Goal: Information Seeking & Learning: Learn about a topic

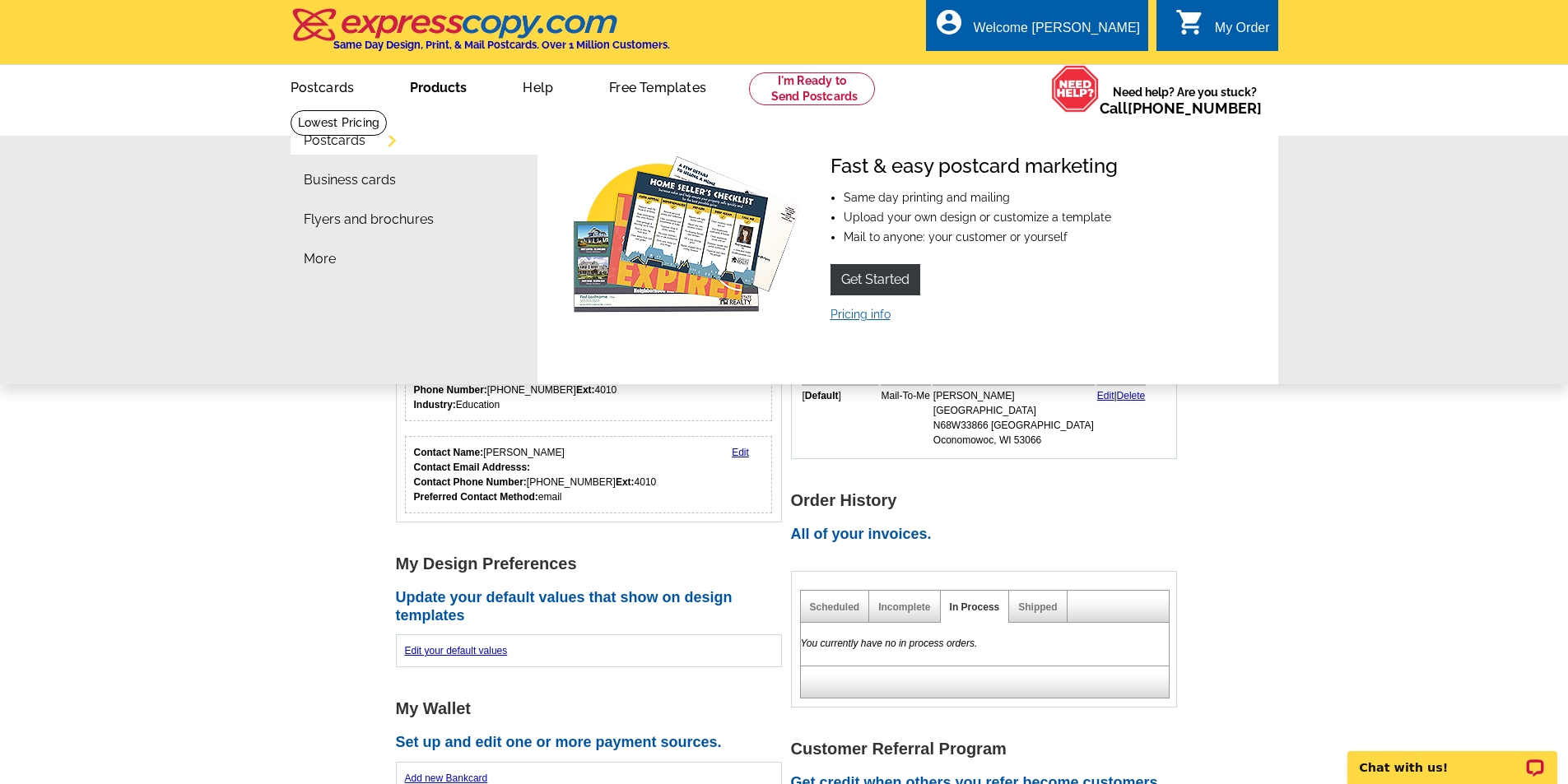
click at [865, 317] on link "Pricing info" at bounding box center [860, 315] width 60 height 13
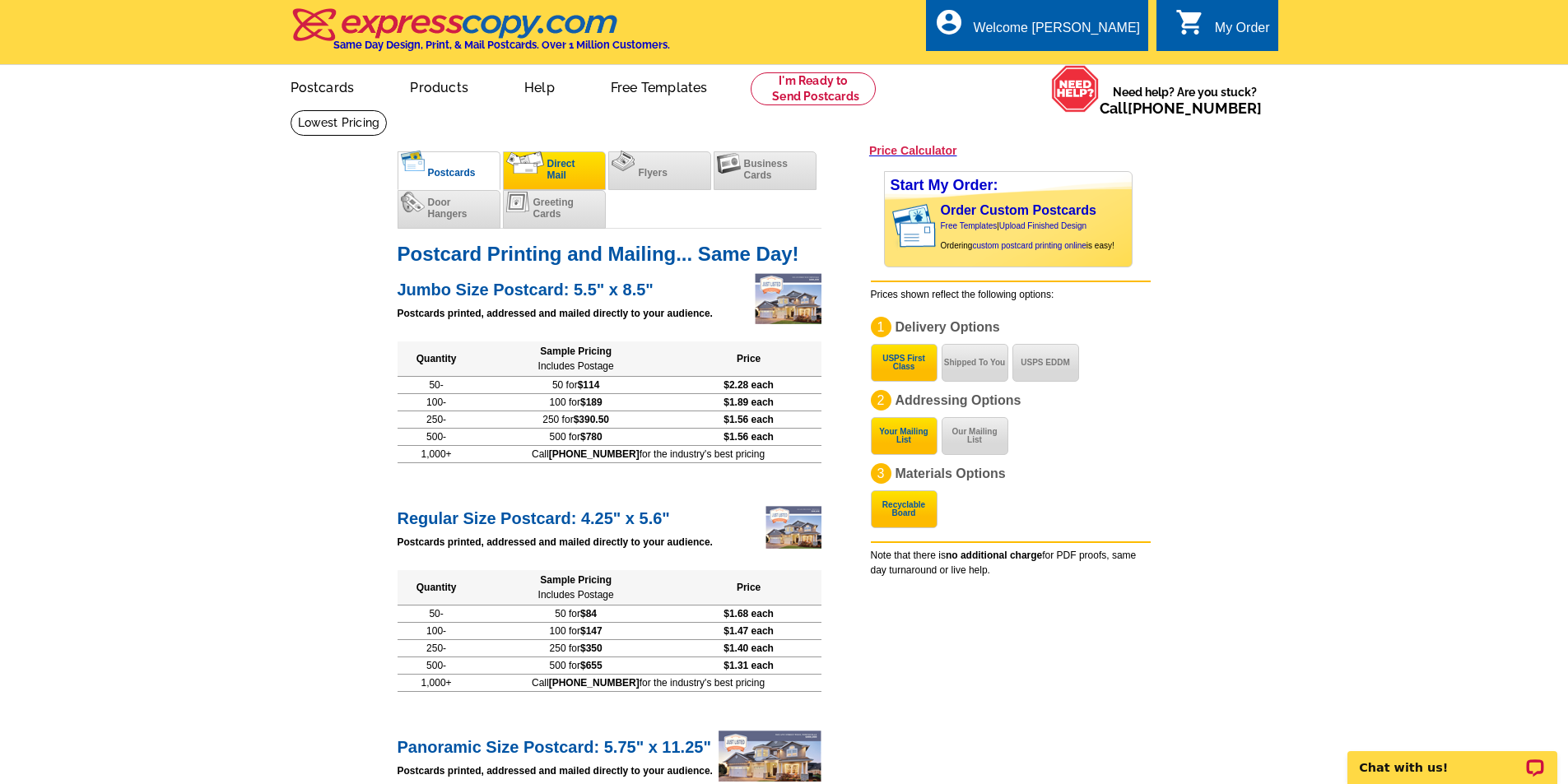
click at [541, 168] on img at bounding box center [525, 162] width 38 height 22
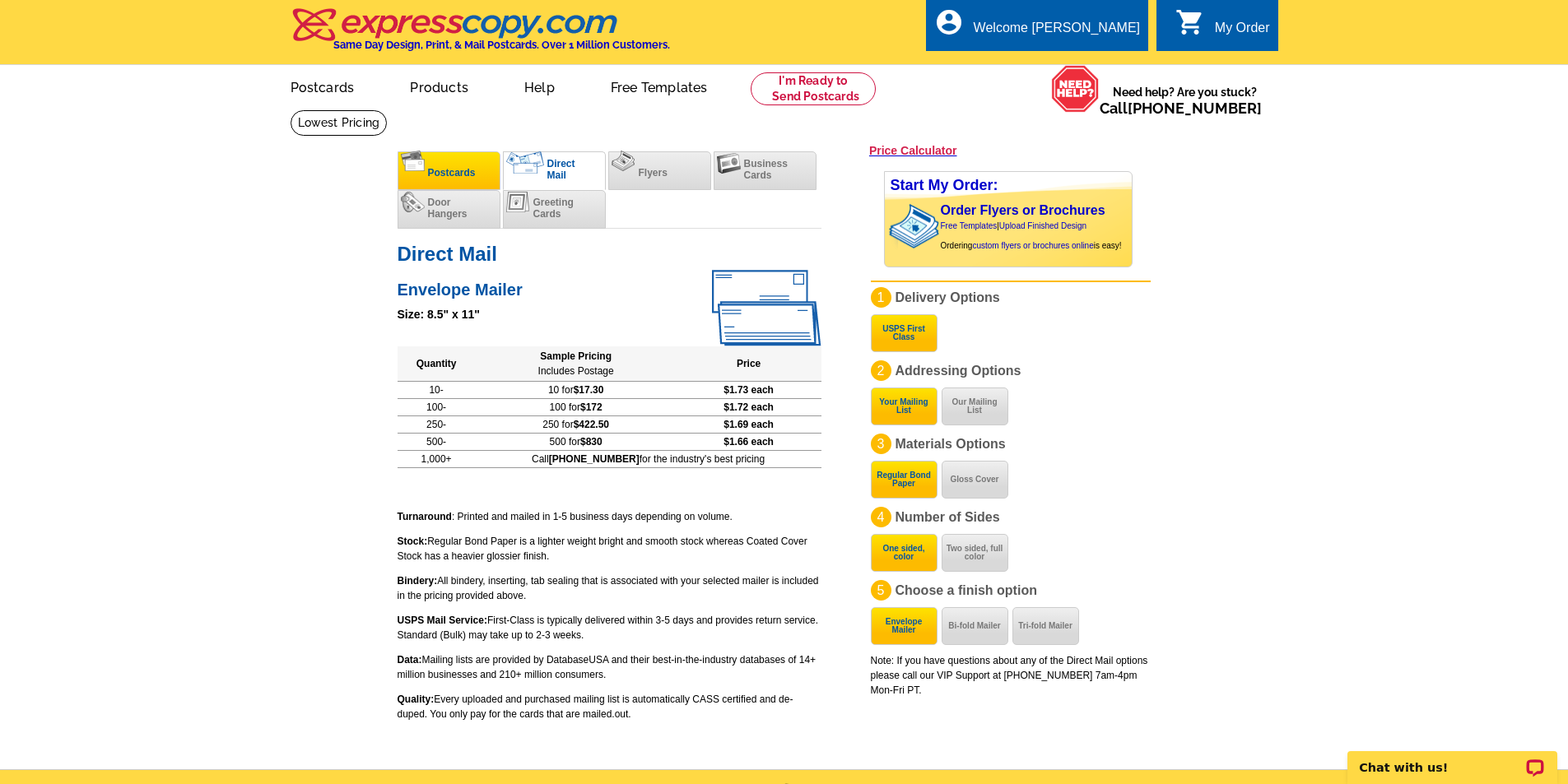
click at [482, 168] on li "Postcards" at bounding box center [449, 171] width 103 height 39
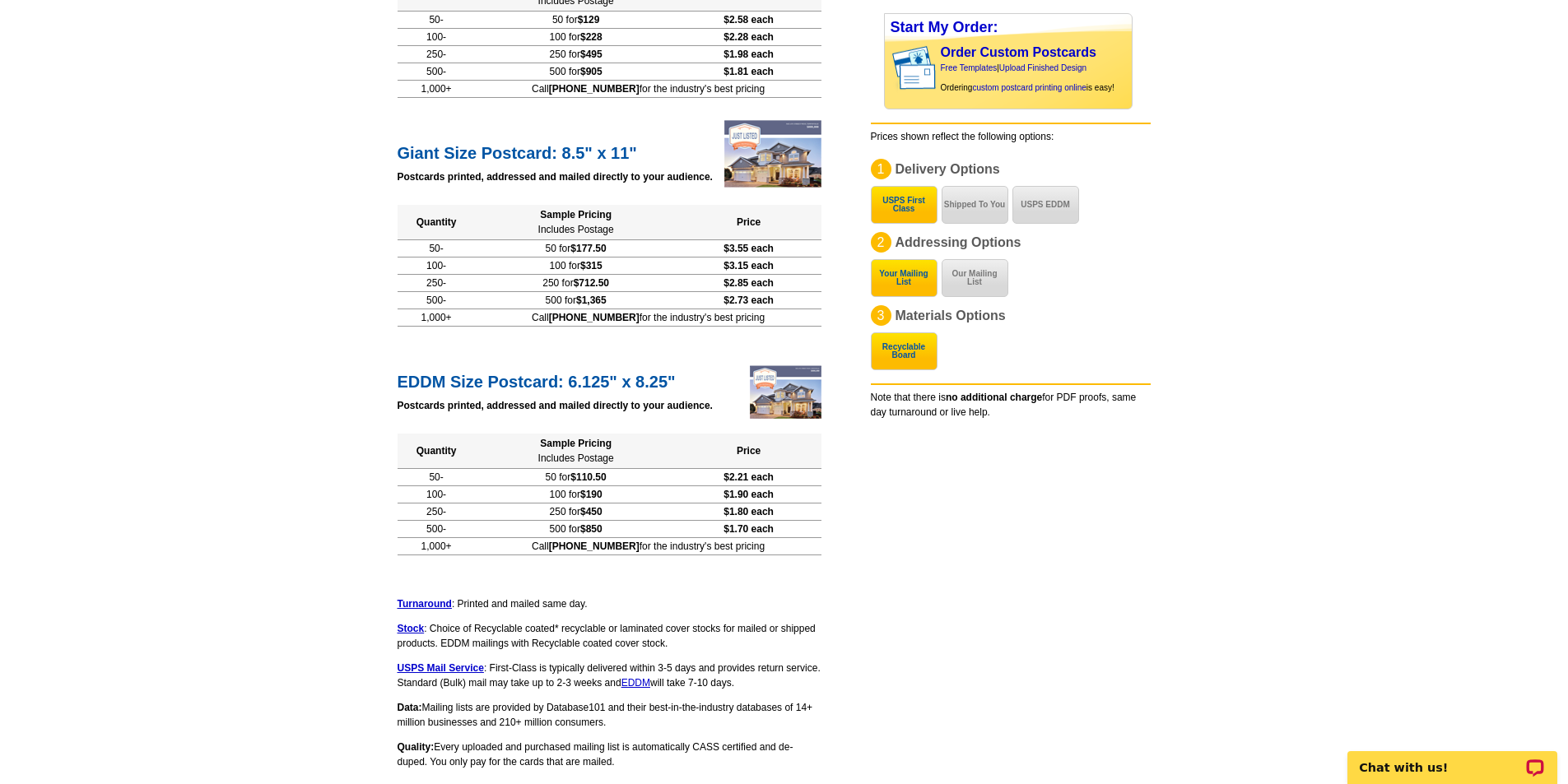
scroll to position [905, 0]
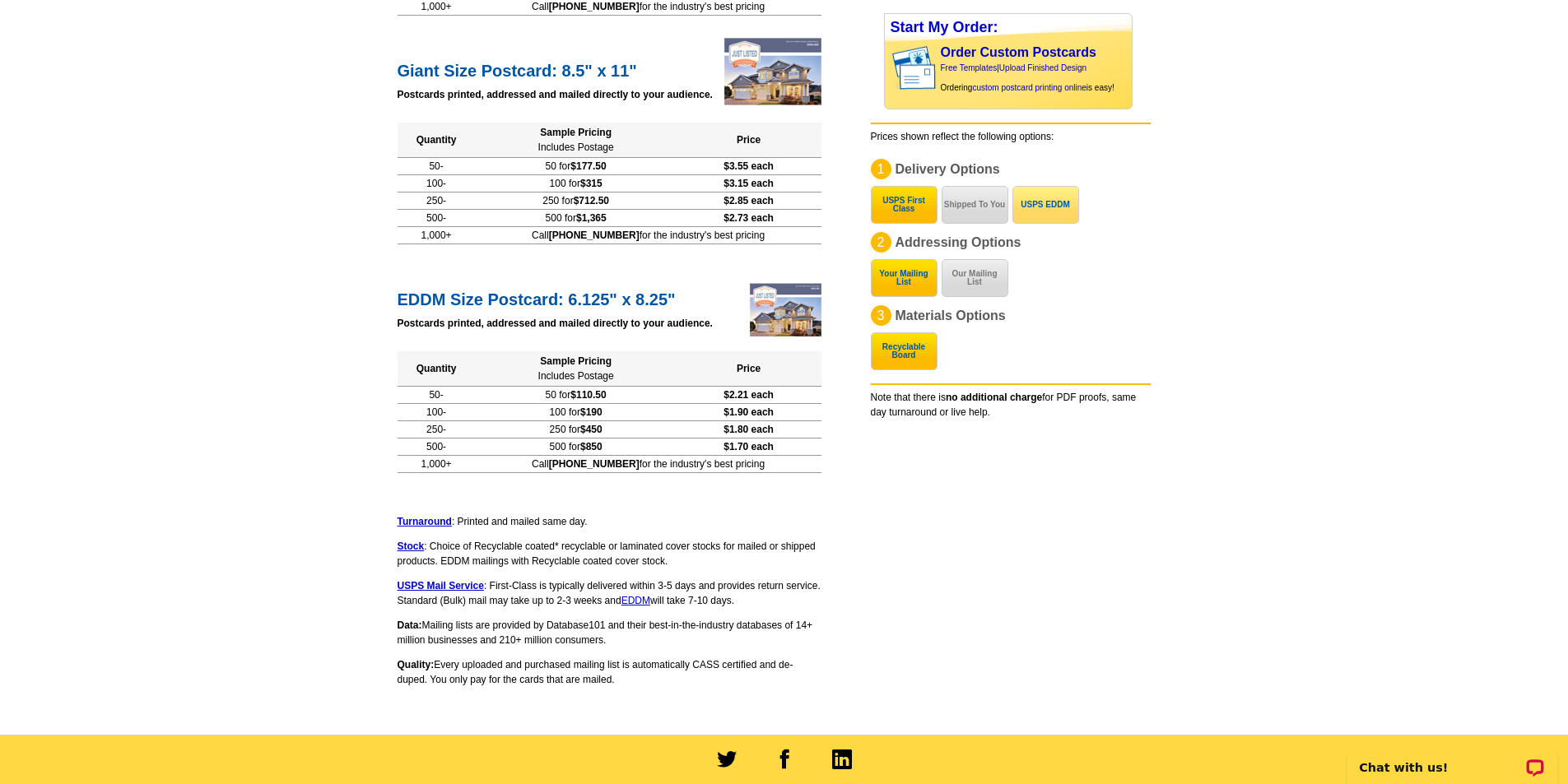
click at [1056, 200] on button "USPS EDDM" at bounding box center [1045, 204] width 66 height 38
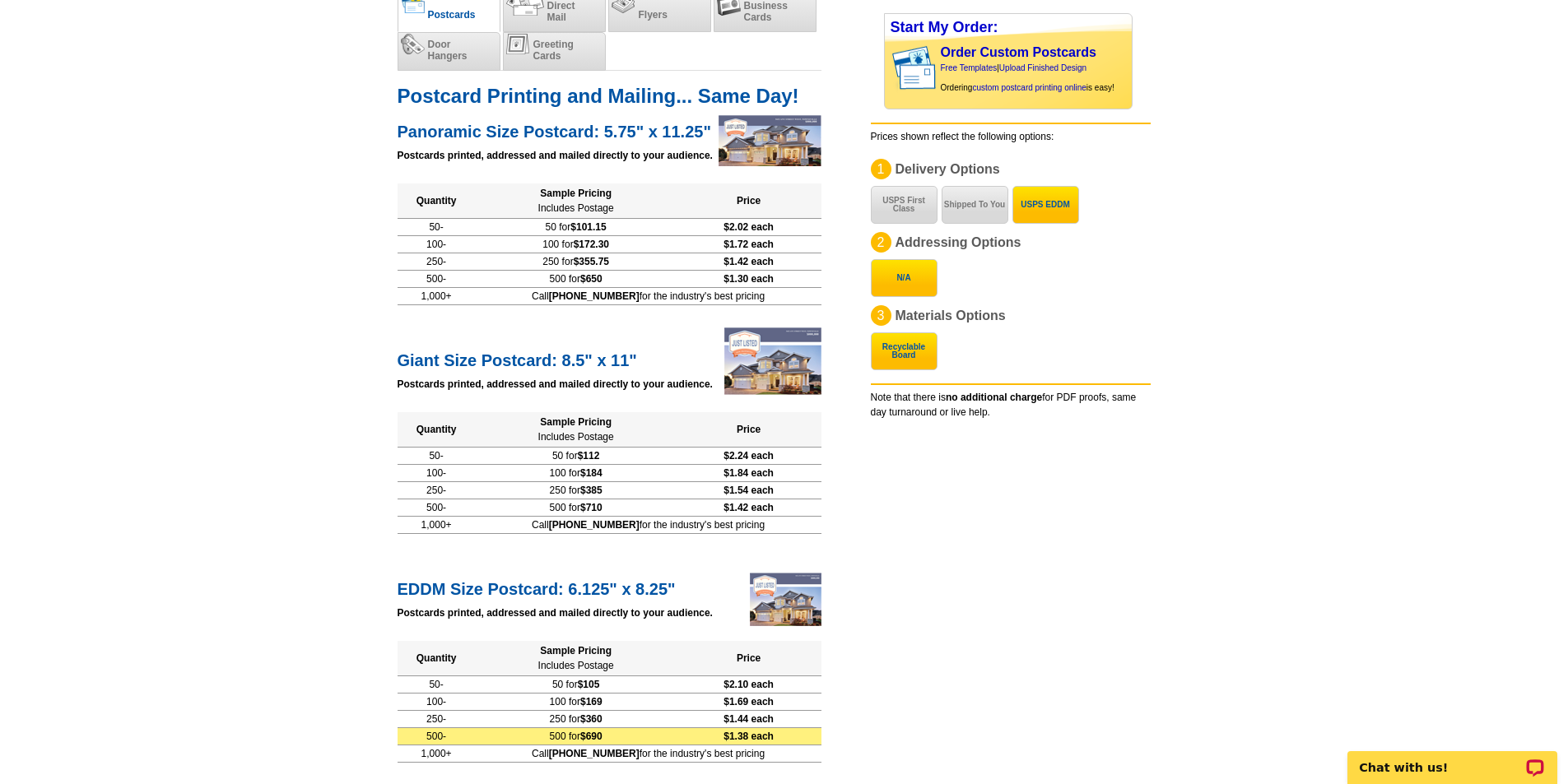
scroll to position [0, 0]
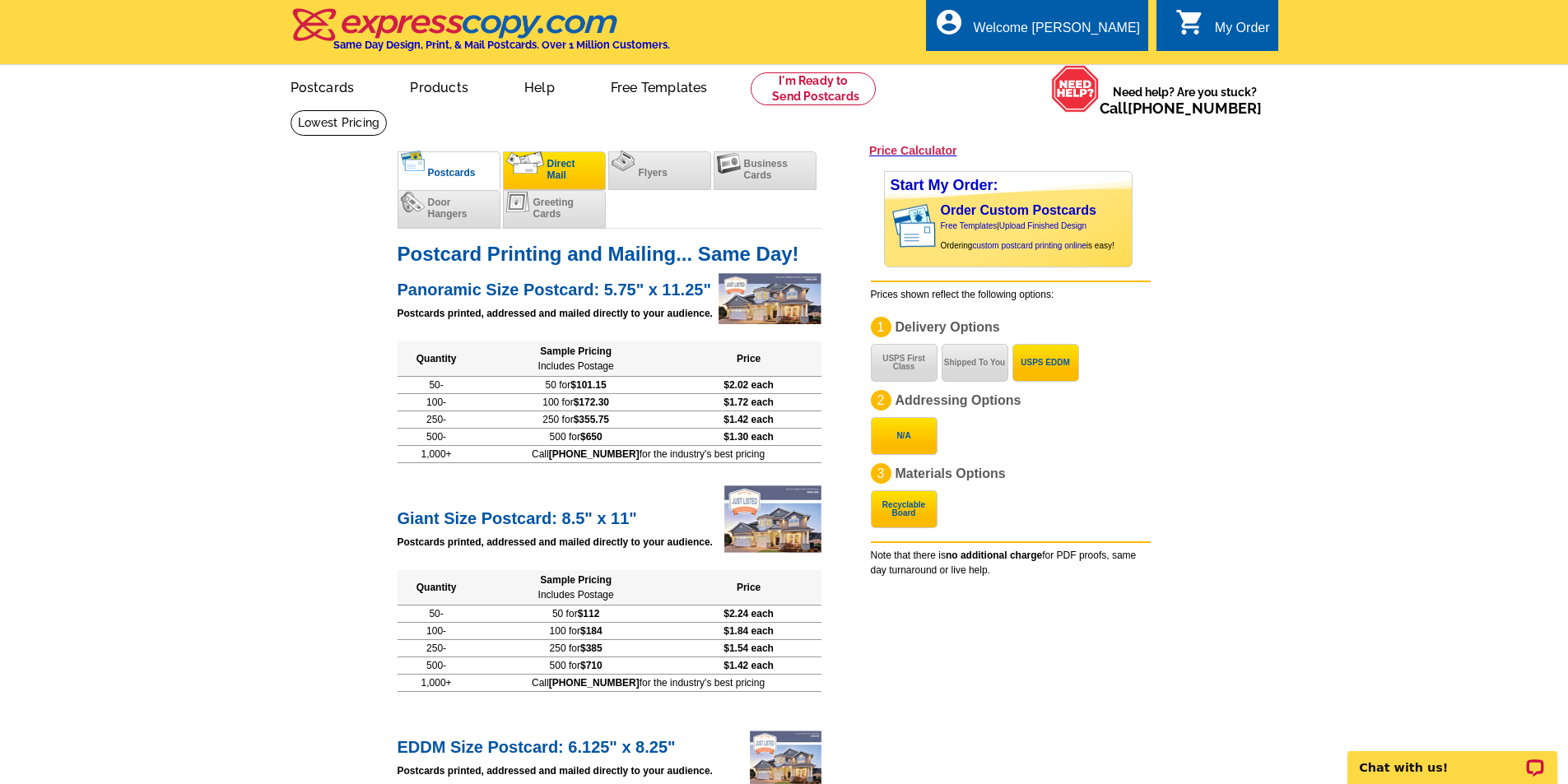
click at [552, 172] on span "Direct Mail" at bounding box center [561, 169] width 28 height 23
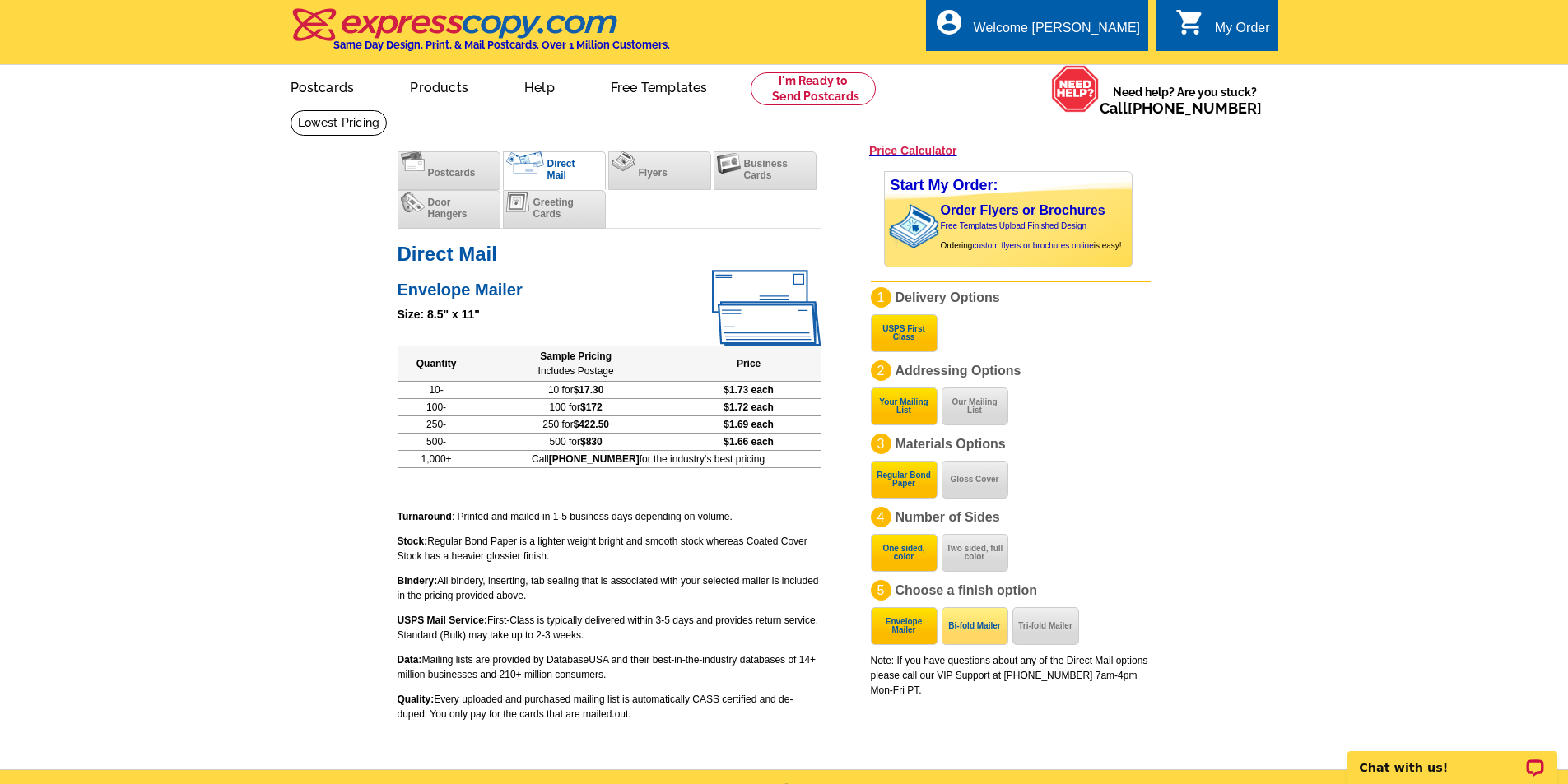
click at [977, 628] on button "Bi-fold Mailer" at bounding box center [975, 626] width 66 height 38
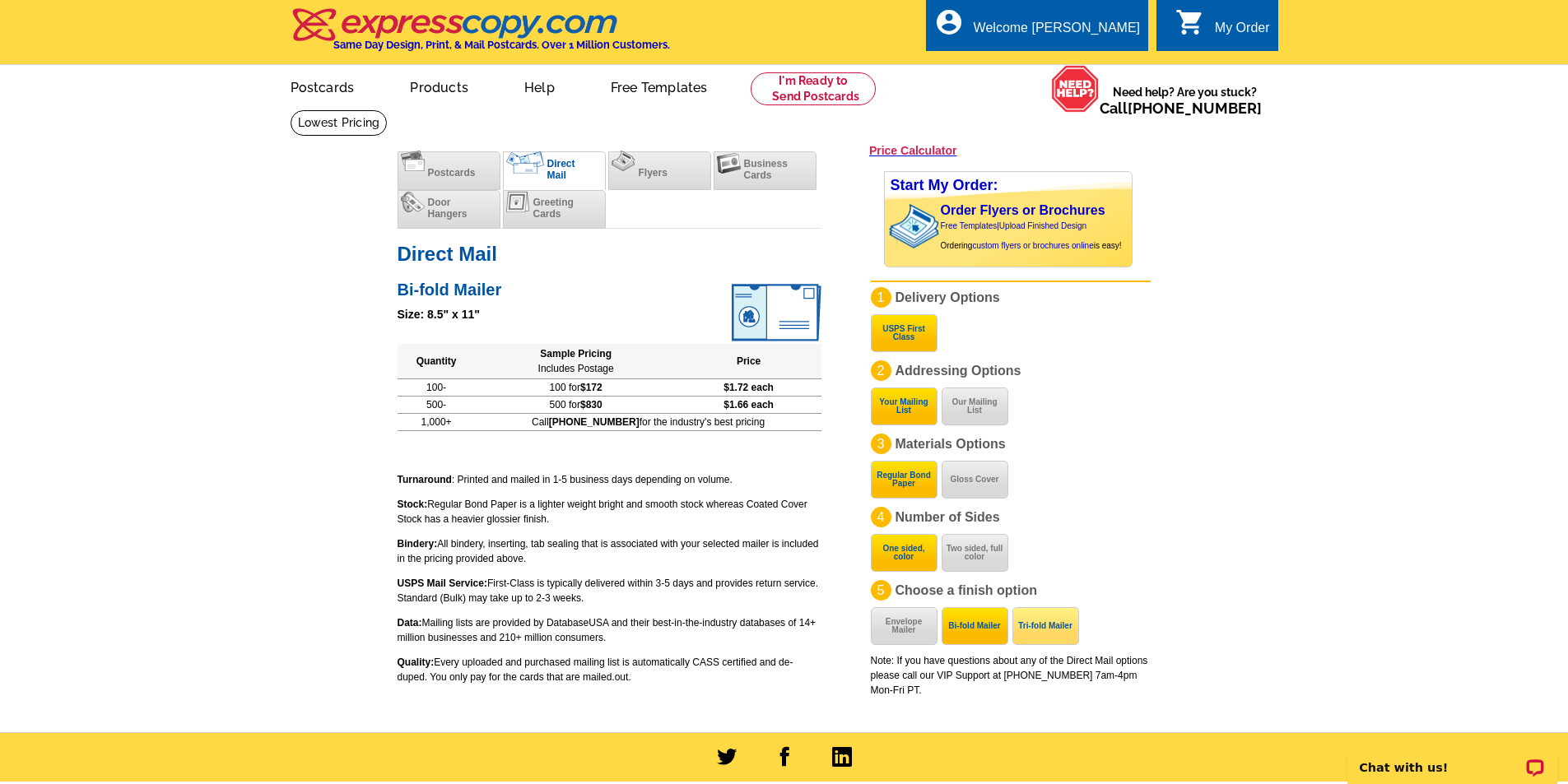
click at [1071, 632] on button "Tri-fold Mailer" at bounding box center [1045, 626] width 66 height 38
click at [994, 628] on button "Bi-fold Mailer" at bounding box center [975, 626] width 66 height 38
